Goal: Find contact information: Find contact information

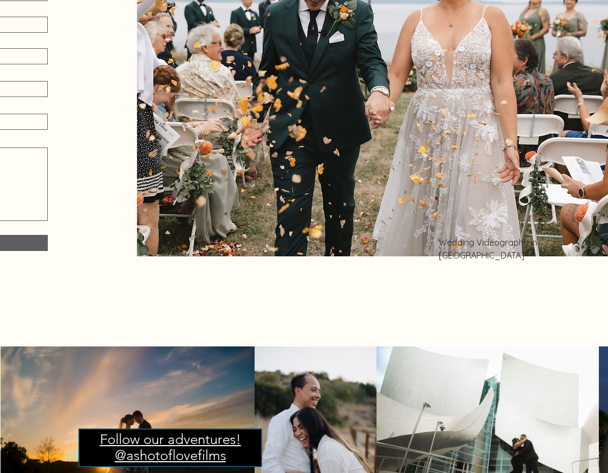
scroll to position [5737, 0]
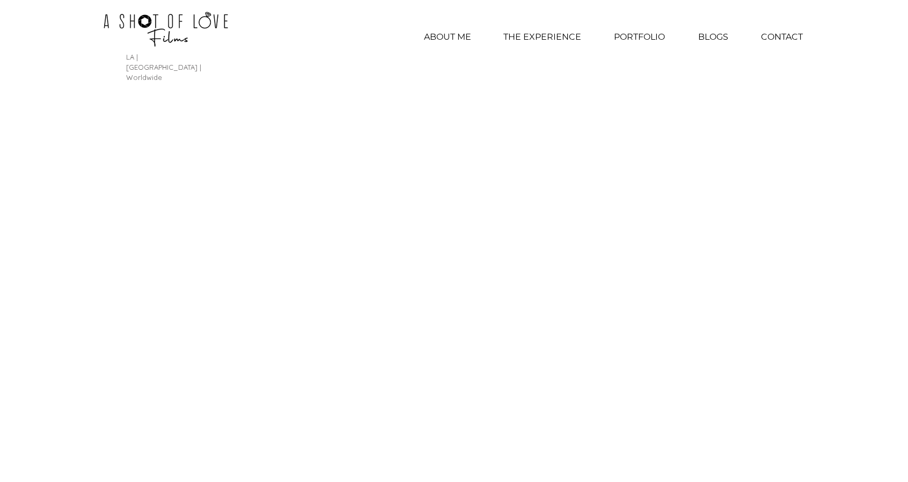
scroll to position [0, 0]
drag, startPoint x: 781, startPoint y: 34, endPoint x: 788, endPoint y: 34, distance: 7.0
click at [555, 34] on p "CONTACT" at bounding box center [782, 38] width 53 height 27
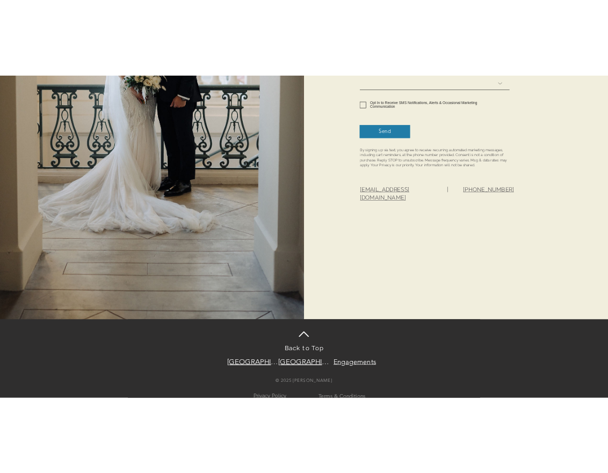
scroll to position [658, 0]
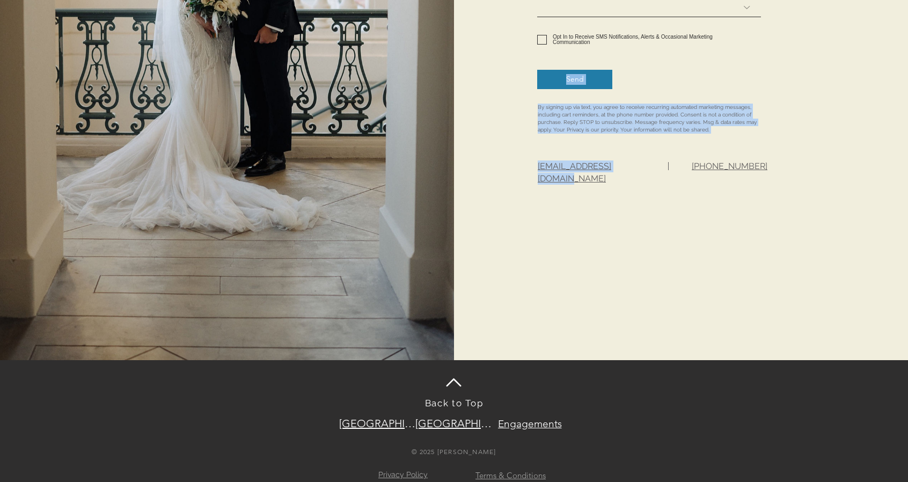
drag, startPoint x: 646, startPoint y: 163, endPoint x: 627, endPoint y: 164, distance: 19.4
drag, startPoint x: 649, startPoint y: 166, endPoint x: 615, endPoint y: 166, distance: 33.8
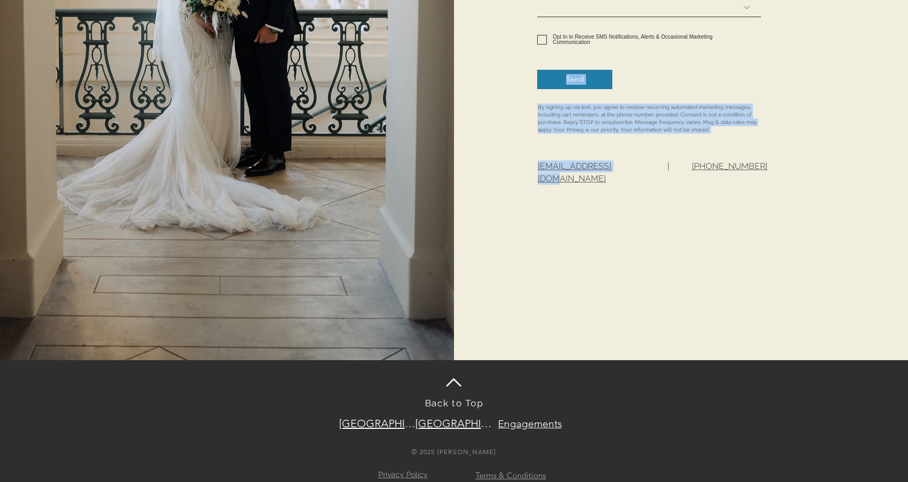
drag, startPoint x: 533, startPoint y: 164, endPoint x: 543, endPoint y: 164, distance: 10.2
drag, startPoint x: 551, startPoint y: 184, endPoint x: 539, endPoint y: 171, distance: 17.1
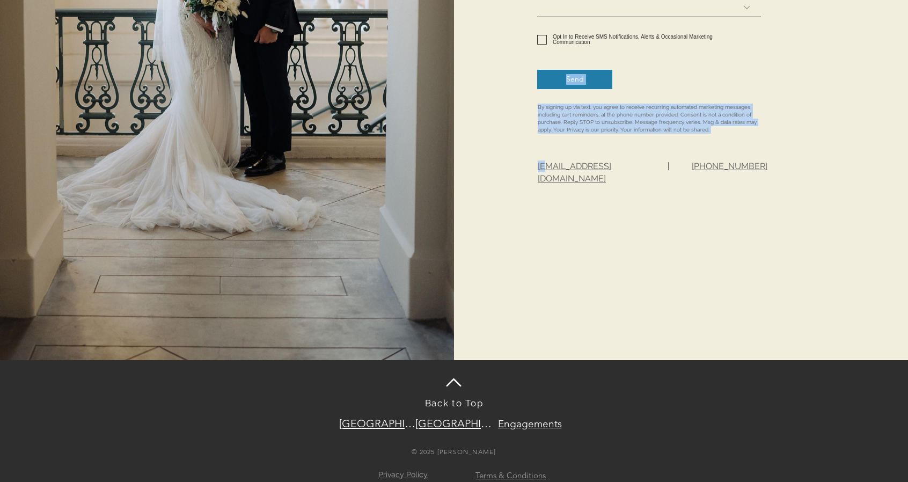
drag, startPoint x: 537, startPoint y: 162, endPoint x: 643, endPoint y: 166, distance: 106.3
